Goal: Task Accomplishment & Management: Complete application form

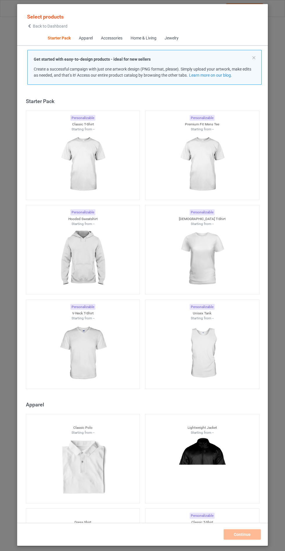
scroll to position [7, 0]
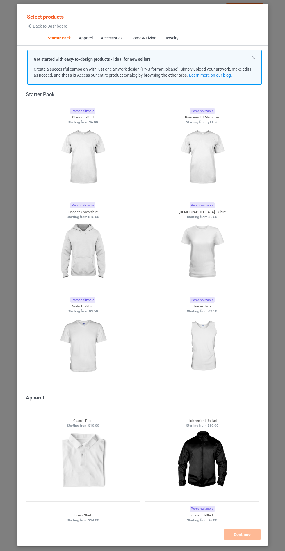
click at [86, 340] on img at bounding box center [83, 346] width 52 height 65
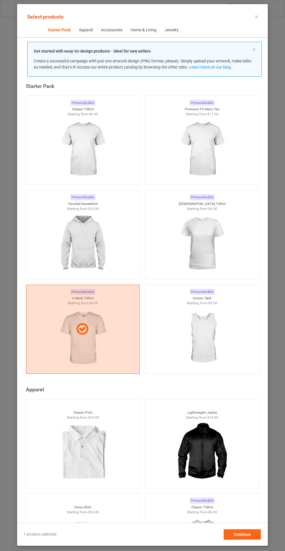
click at [103, 239] on img at bounding box center [83, 243] width 52 height 65
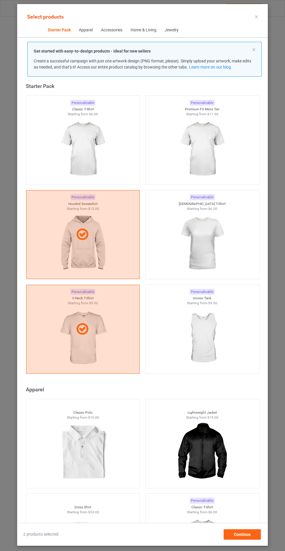
scroll to position [34, 0]
click at [247, 540] on div "Continue" at bounding box center [241, 535] width 37 height 10
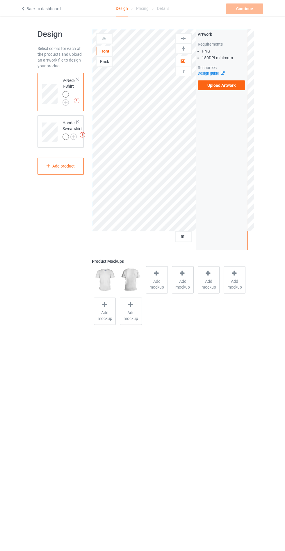
click at [229, 85] on label "Upload Artwork" at bounding box center [222, 85] width 48 height 10
click at [0, 0] on input "Upload Artwork" at bounding box center [0, 0] width 0 height 0
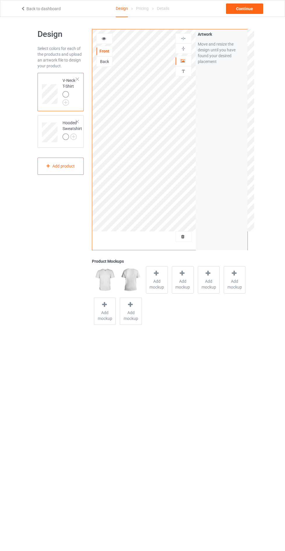
click at [155, 287] on span "Add mockup" at bounding box center [156, 285] width 21 height 12
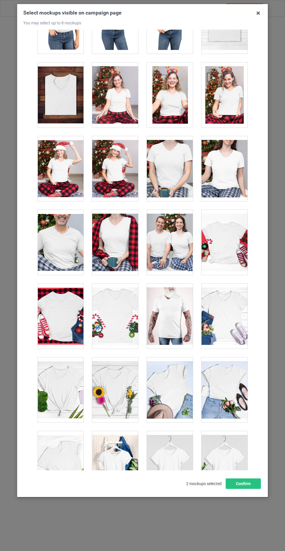
scroll to position [17, 0]
click at [229, 469] on div at bounding box center [224, 463] width 46 height 65
click at [112, 378] on div at bounding box center [115, 390] width 46 height 65
click at [247, 489] on button "Confirm" at bounding box center [242, 484] width 35 height 10
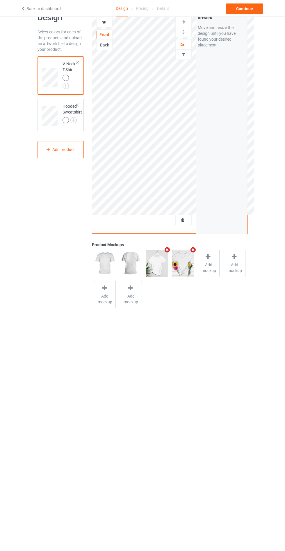
click at [0, 0] on img at bounding box center [0, 0] width 0 height 0
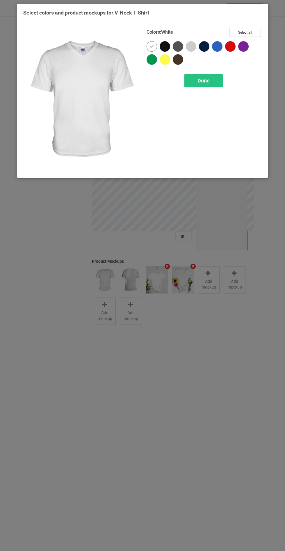
click at [165, 47] on div at bounding box center [164, 46] width 10 height 10
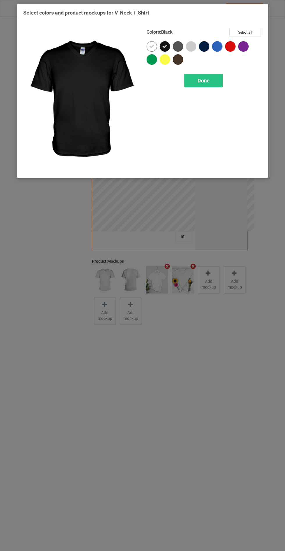
click at [178, 44] on div at bounding box center [178, 46] width 10 height 10
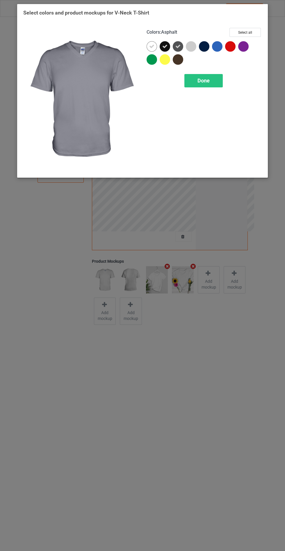
click at [201, 46] on div at bounding box center [204, 46] width 10 height 10
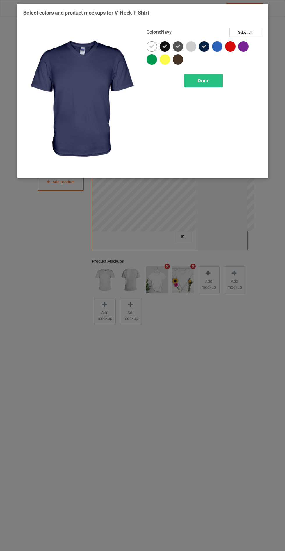
click at [202, 81] on span "Done" at bounding box center [203, 81] width 12 height 6
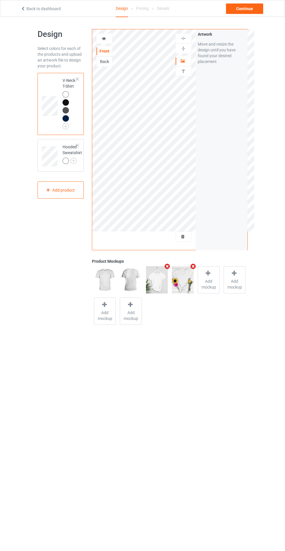
click at [185, 475] on body "Back to dashboard Design Pricing Details Continue Design Select colors for each…" at bounding box center [142, 292] width 285 height 551
click at [64, 160] on div at bounding box center [65, 161] width 6 height 6
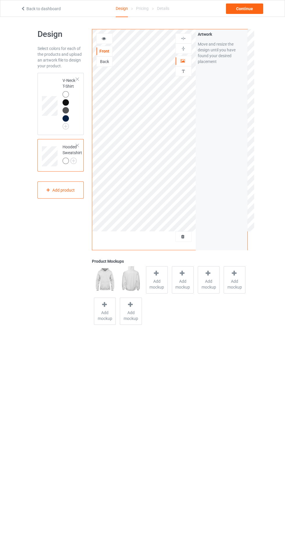
click at [153, 290] on span "Add mockup" at bounding box center [156, 285] width 21 height 12
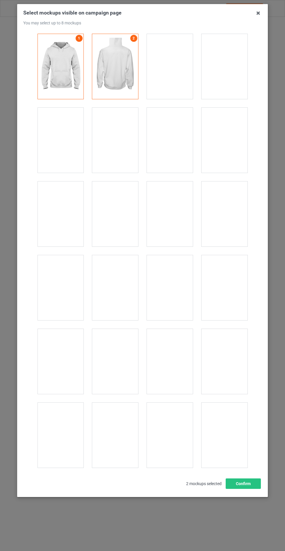
scroll to position [4688, 0]
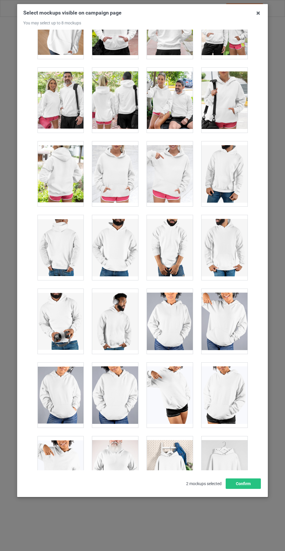
click at [116, 166] on div at bounding box center [115, 173] width 46 height 65
click at [244, 489] on button "Confirm" at bounding box center [242, 484] width 35 height 10
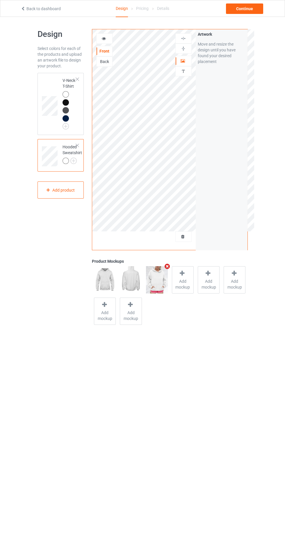
click at [0, 0] on img at bounding box center [0, 0] width 0 height 0
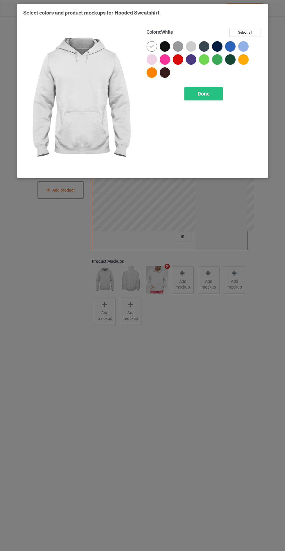
click at [162, 51] on div at bounding box center [165, 47] width 13 height 13
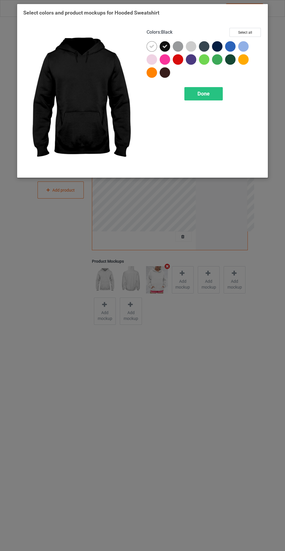
click at [218, 51] on div at bounding box center [217, 46] width 10 height 10
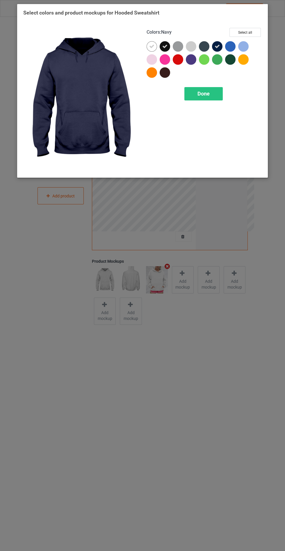
click at [200, 44] on div at bounding box center [204, 46] width 10 height 10
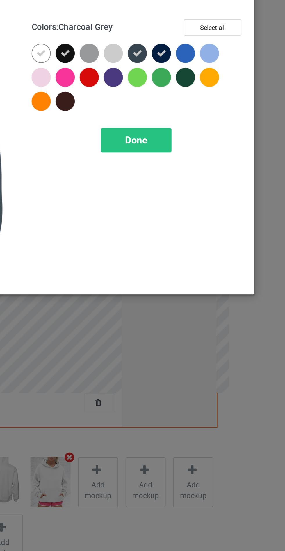
click at [207, 94] on span "Done" at bounding box center [203, 94] width 12 height 6
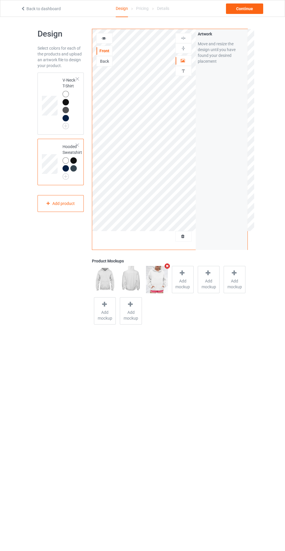
scroll to position [1, 0]
click at [244, 8] on div "Continue" at bounding box center [244, 8] width 37 height 10
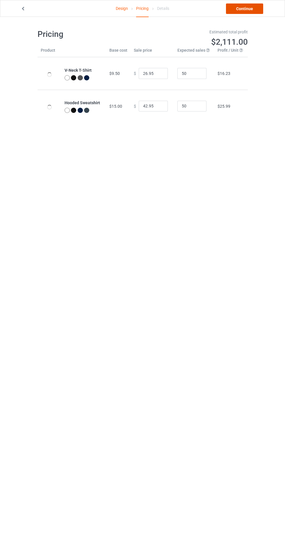
click at [241, 7] on link "Continue" at bounding box center [244, 8] width 37 height 10
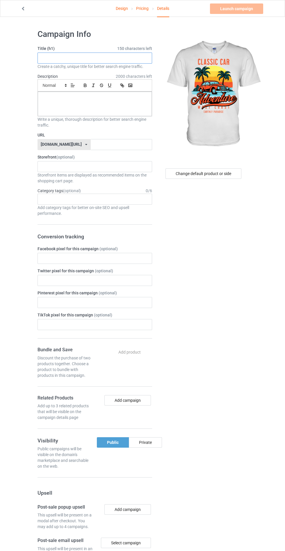
click at [126, 58] on input "text" at bounding box center [94, 58] width 114 height 11
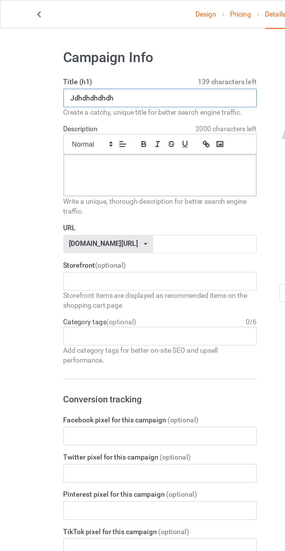
type input "Jdhdhdhdhdh"
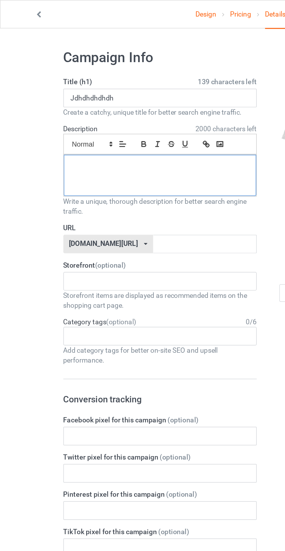
click at [67, 112] on div at bounding box center [95, 104] width 114 height 24
click at [109, 143] on input "text" at bounding box center [121, 144] width 61 height 11
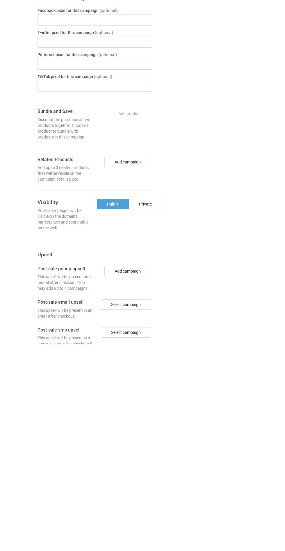
scroll to position [31, 0]
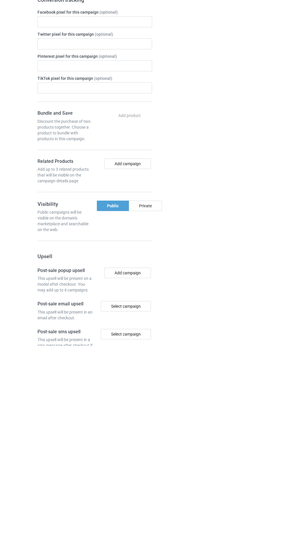
type input "Byfzdguhgg"
click at [155, 412] on div "Private" at bounding box center [145, 411] width 33 height 10
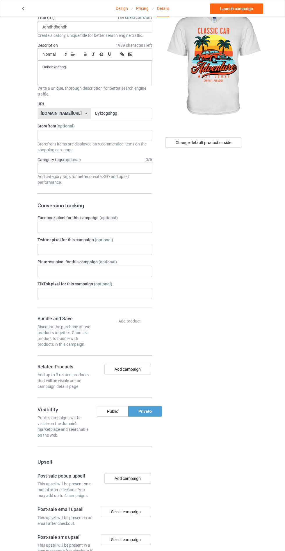
scroll to position [0, 0]
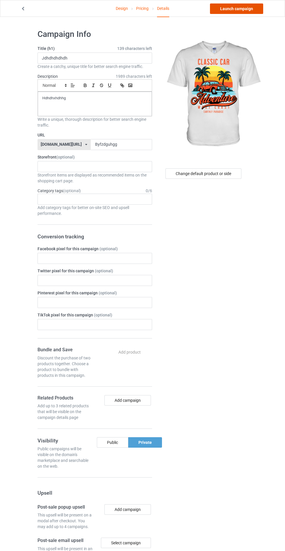
click at [242, 9] on link "Launch campaign" at bounding box center [236, 8] width 53 height 10
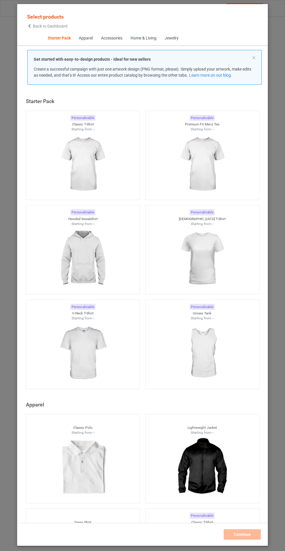
scroll to position [7, 0]
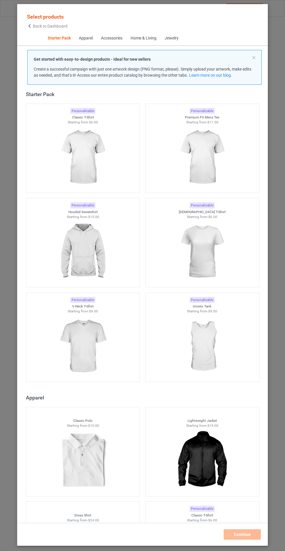
click at [91, 237] on img at bounding box center [83, 251] width 52 height 65
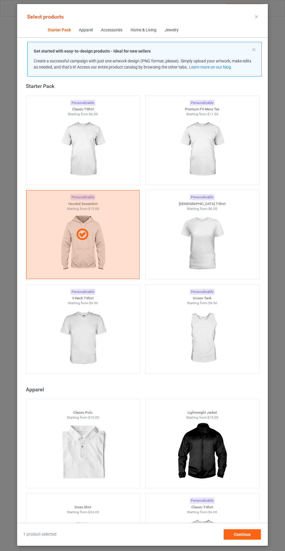
click at [79, 335] on img at bounding box center [83, 338] width 52 height 65
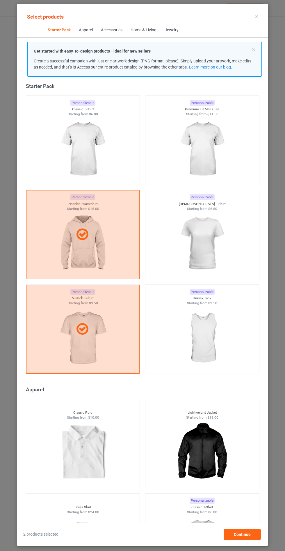
scroll to position [34, 0]
click at [248, 535] on span "Continue" at bounding box center [242, 534] width 17 height 5
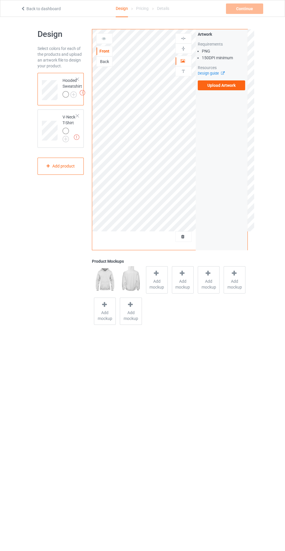
click at [227, 88] on label "Upload Artwork" at bounding box center [222, 85] width 48 height 10
click at [0, 0] on input "Upload Artwork" at bounding box center [0, 0] width 0 height 0
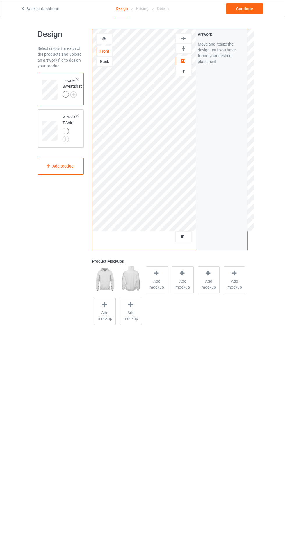
click at [151, 292] on div "Add mockup" at bounding box center [157, 279] width 22 height 27
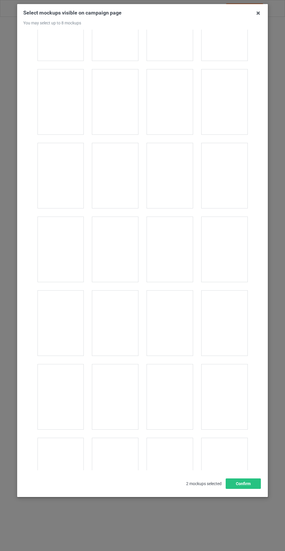
scroll to position [4688, 0]
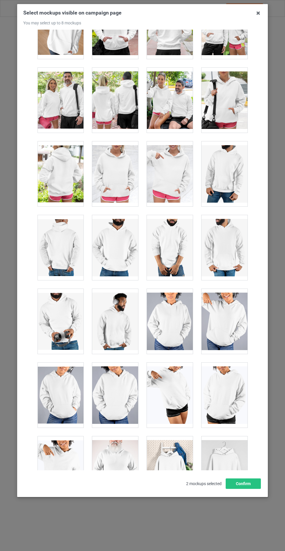
click at [113, 157] on div at bounding box center [115, 173] width 46 height 65
click at [249, 489] on button "Confirm" at bounding box center [242, 484] width 35 height 10
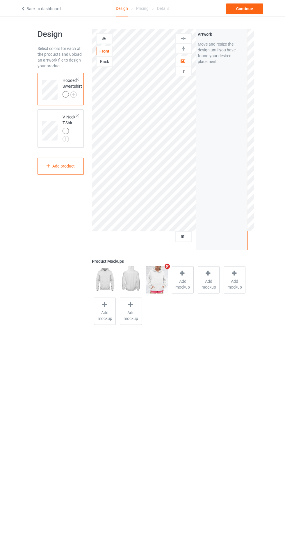
click at [0, 0] on img at bounding box center [0, 0] width 0 height 0
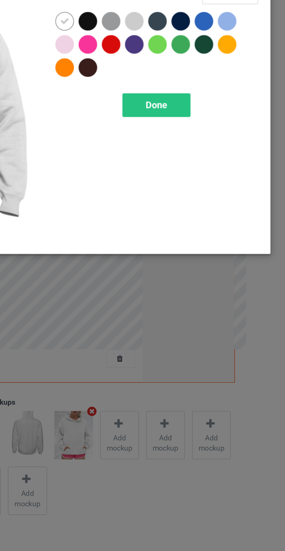
click at [162, 45] on div at bounding box center [164, 46] width 10 height 10
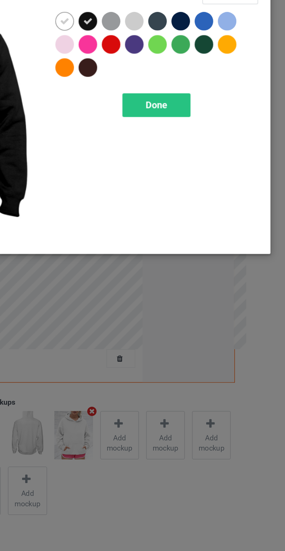
click at [199, 48] on div at bounding box center [204, 46] width 10 height 10
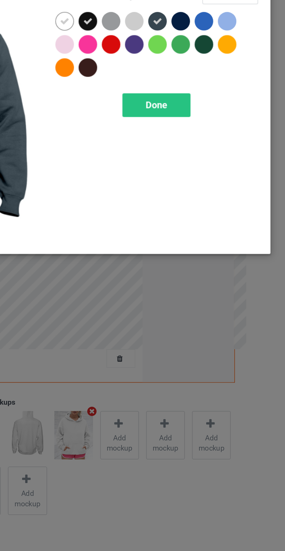
click at [213, 45] on div at bounding box center [217, 46] width 10 height 10
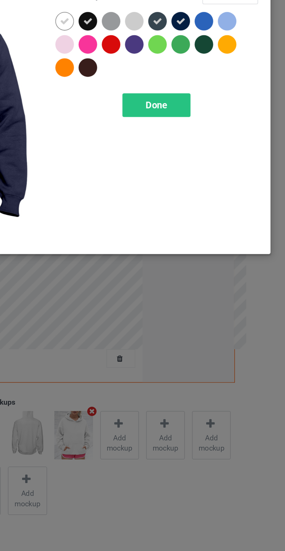
click at [208, 95] on span "Done" at bounding box center [203, 94] width 12 height 6
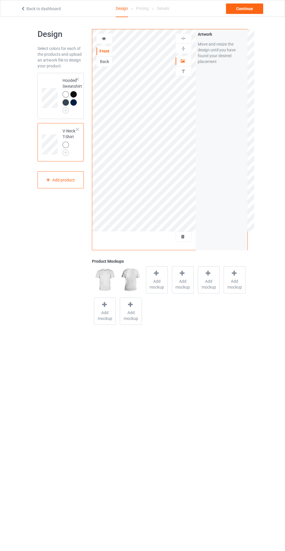
click at [156, 287] on span "Add mockup" at bounding box center [156, 285] width 21 height 12
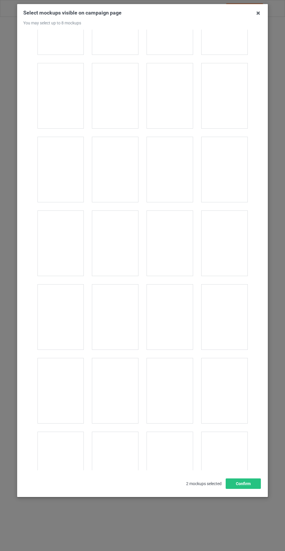
scroll to position [783, 0]
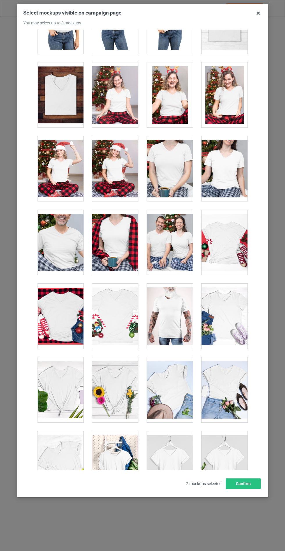
click at [116, 383] on div at bounding box center [115, 390] width 46 height 65
click at [223, 462] on div at bounding box center [224, 463] width 46 height 65
click at [245, 489] on button "Confirm" at bounding box center [242, 484] width 35 height 10
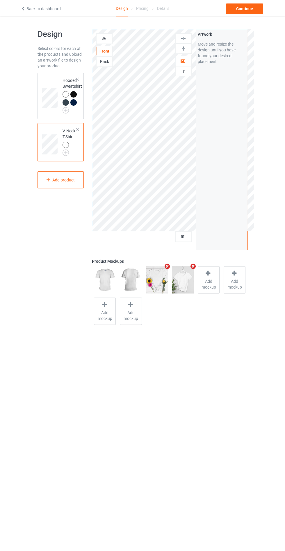
click at [48, 80] on td at bounding box center [50, 96] width 17 height 42
click at [0, 0] on img at bounding box center [0, 0] width 0 height 0
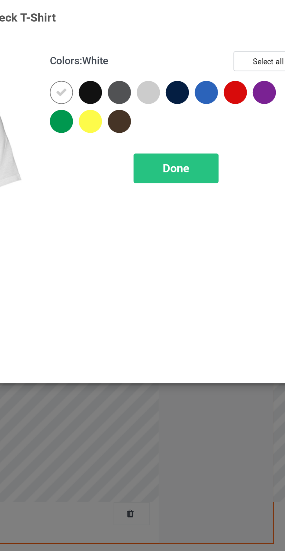
click at [163, 44] on div at bounding box center [164, 46] width 10 height 10
click at [177, 44] on div at bounding box center [178, 46] width 10 height 10
click at [202, 45] on div at bounding box center [204, 46] width 10 height 10
click at [209, 86] on div "Done" at bounding box center [203, 80] width 38 height 13
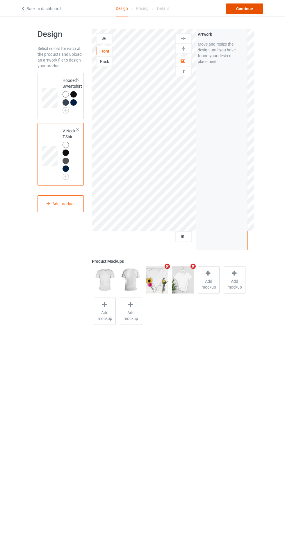
click at [248, 11] on div "Continue" at bounding box center [244, 8] width 37 height 10
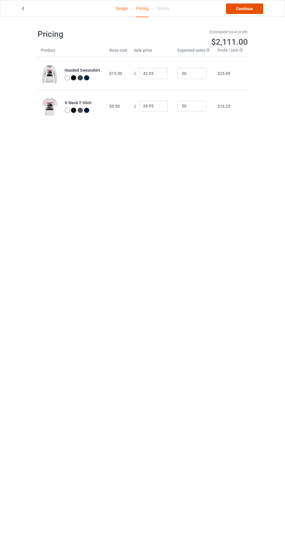
click at [240, 12] on link "Continue" at bounding box center [244, 8] width 37 height 10
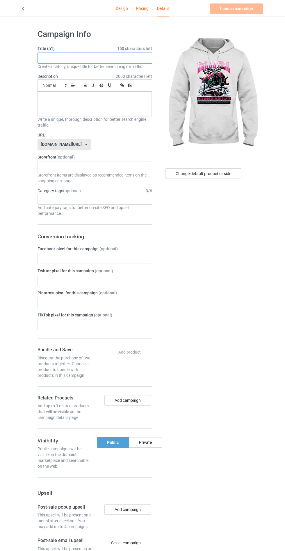
click at [109, 59] on input "text" at bounding box center [94, 58] width 114 height 11
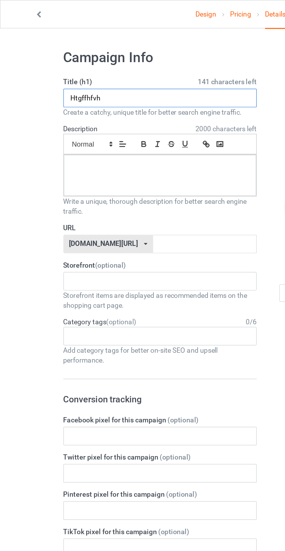
type input "Htgffhfvh"
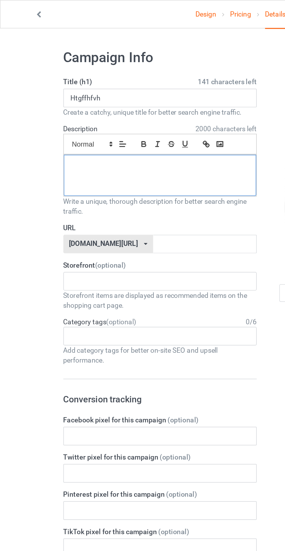
click at [98, 104] on div at bounding box center [95, 104] width 114 height 24
click at [105, 143] on input "text" at bounding box center [121, 144] width 61 height 11
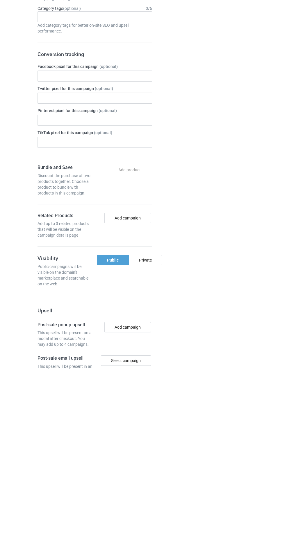
type input "Jgbdvgdcgg"
click at [144, 442] on div "Private" at bounding box center [145, 442] width 33 height 10
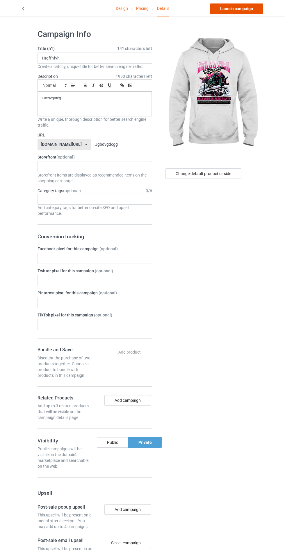
click at [245, 8] on link "Launch campaign" at bounding box center [236, 8] width 53 height 10
